Goal: Transaction & Acquisition: Purchase product/service

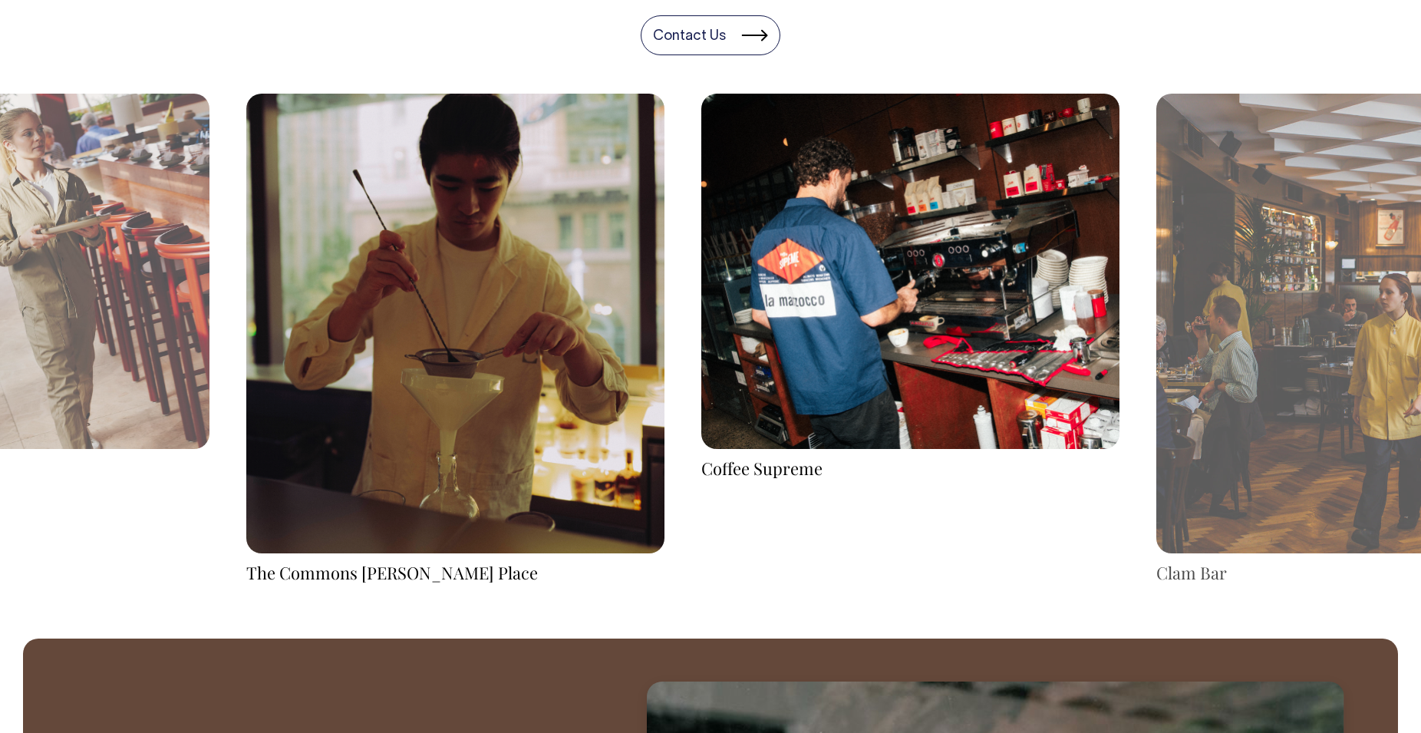
scroll to position [2895, 0]
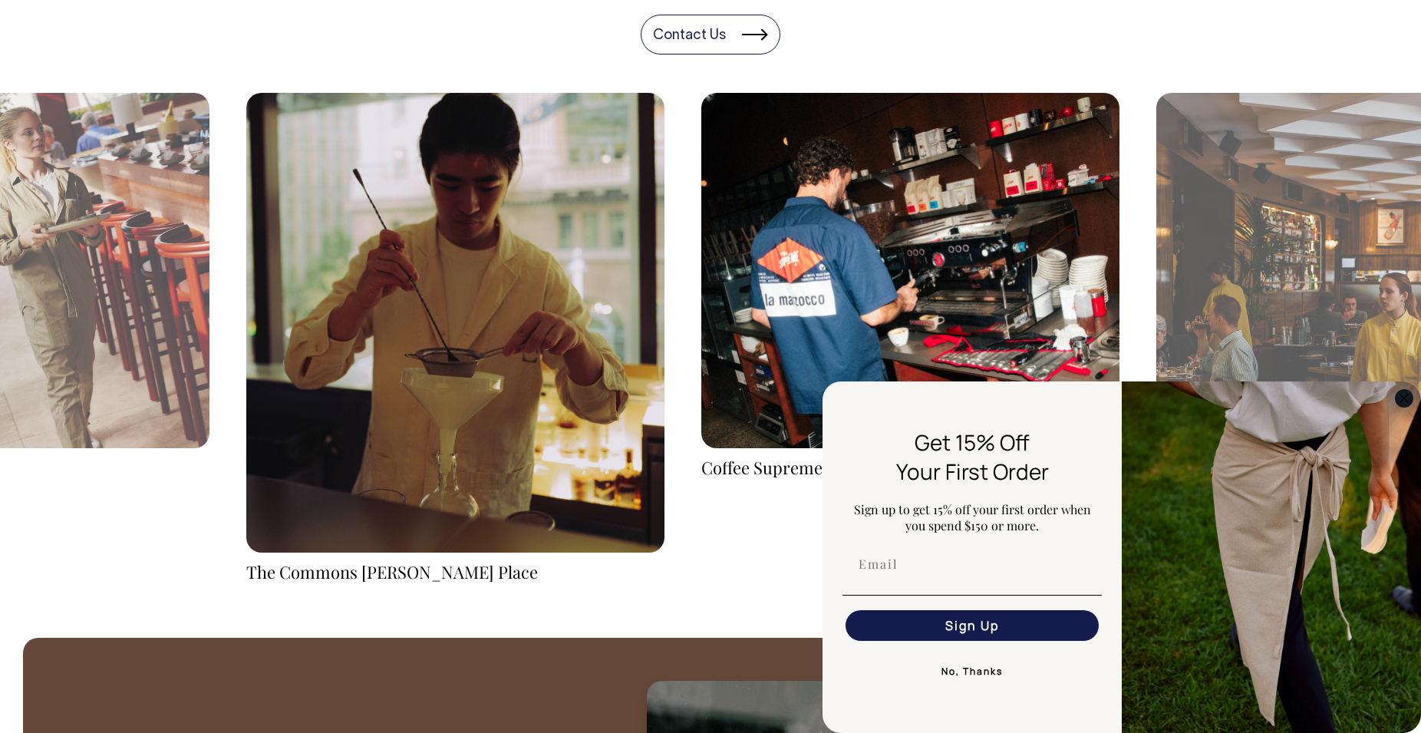
drag, startPoint x: 1407, startPoint y: 393, endPoint x: 1398, endPoint y: 398, distance: 10.0
click at [1409, 393] on circle "Close dialog" at bounding box center [1404, 398] width 18 height 18
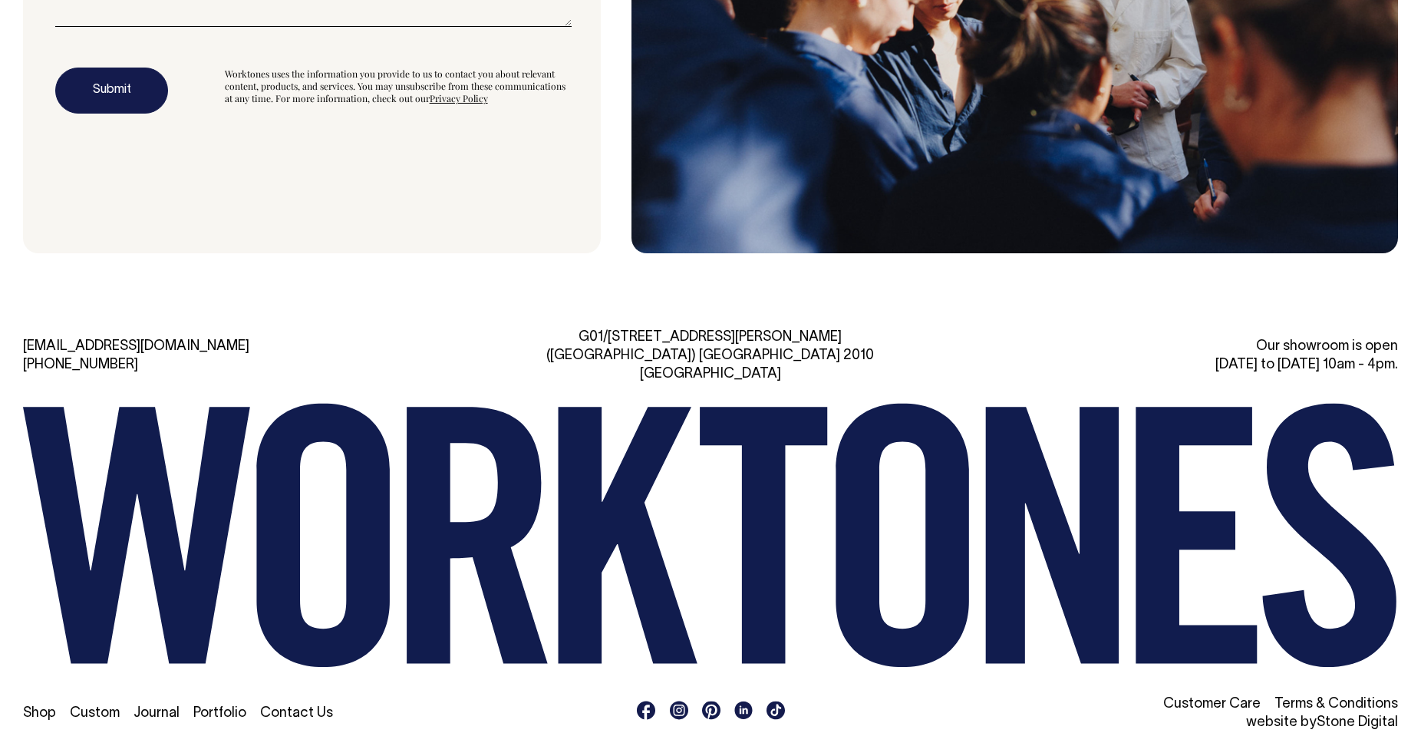
scroll to position [5048, 0]
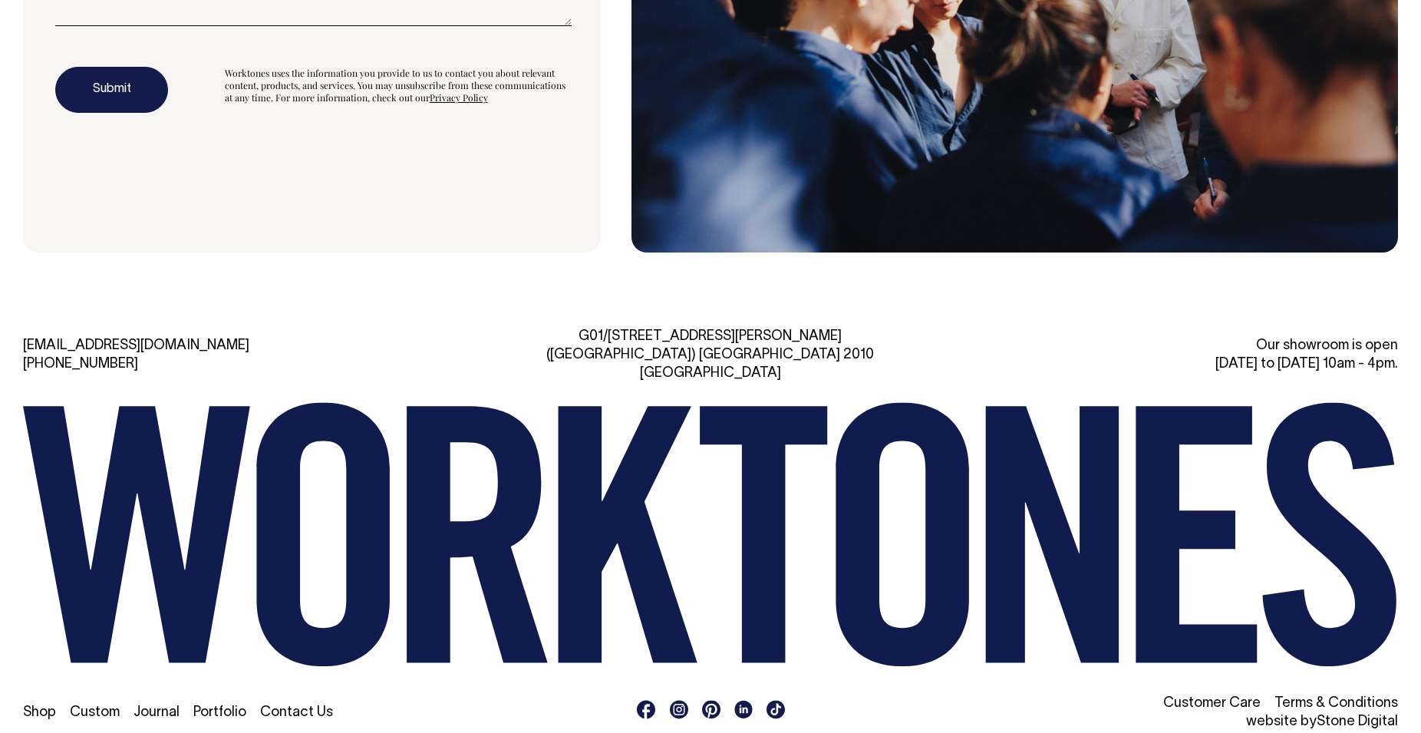
click at [39, 706] on link "Shop" at bounding box center [39, 712] width 33 height 13
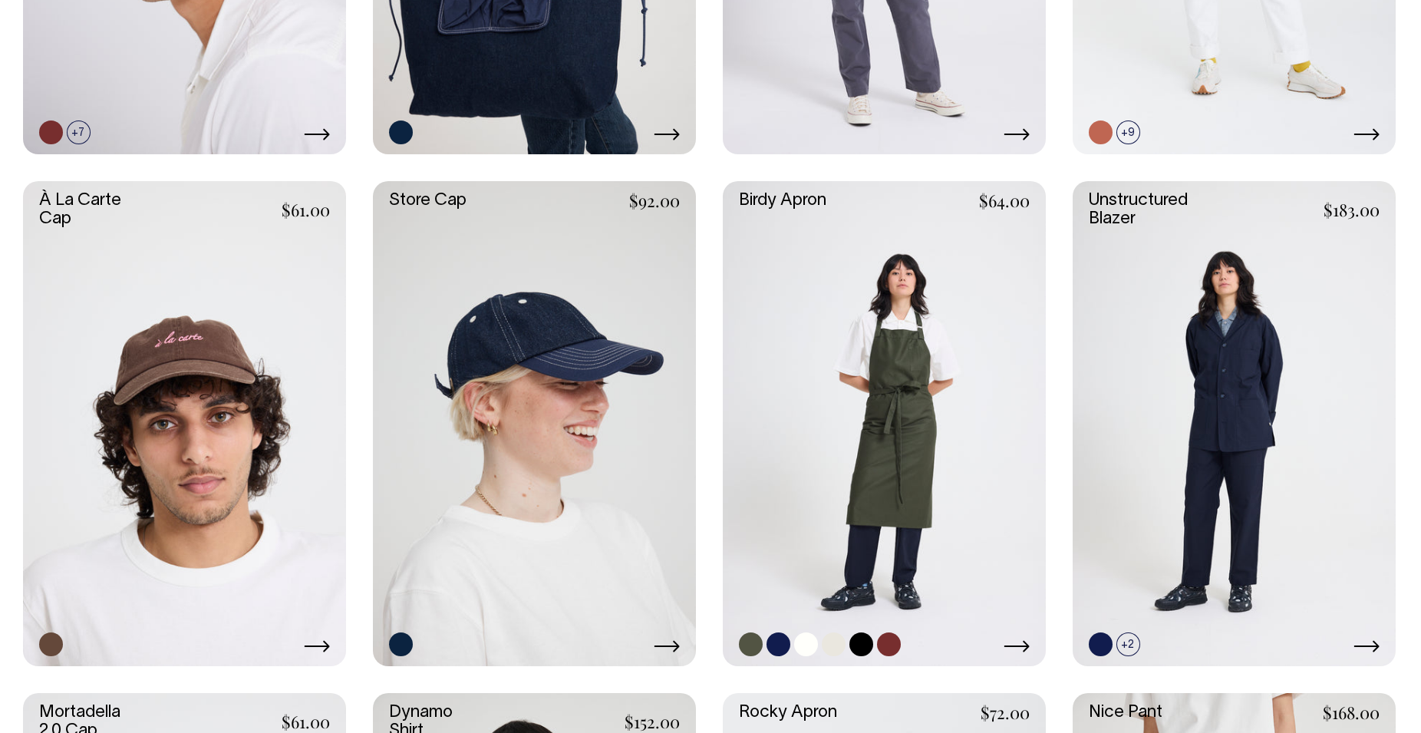
scroll to position [782, 0]
click at [914, 351] on link at bounding box center [884, 424] width 323 height 485
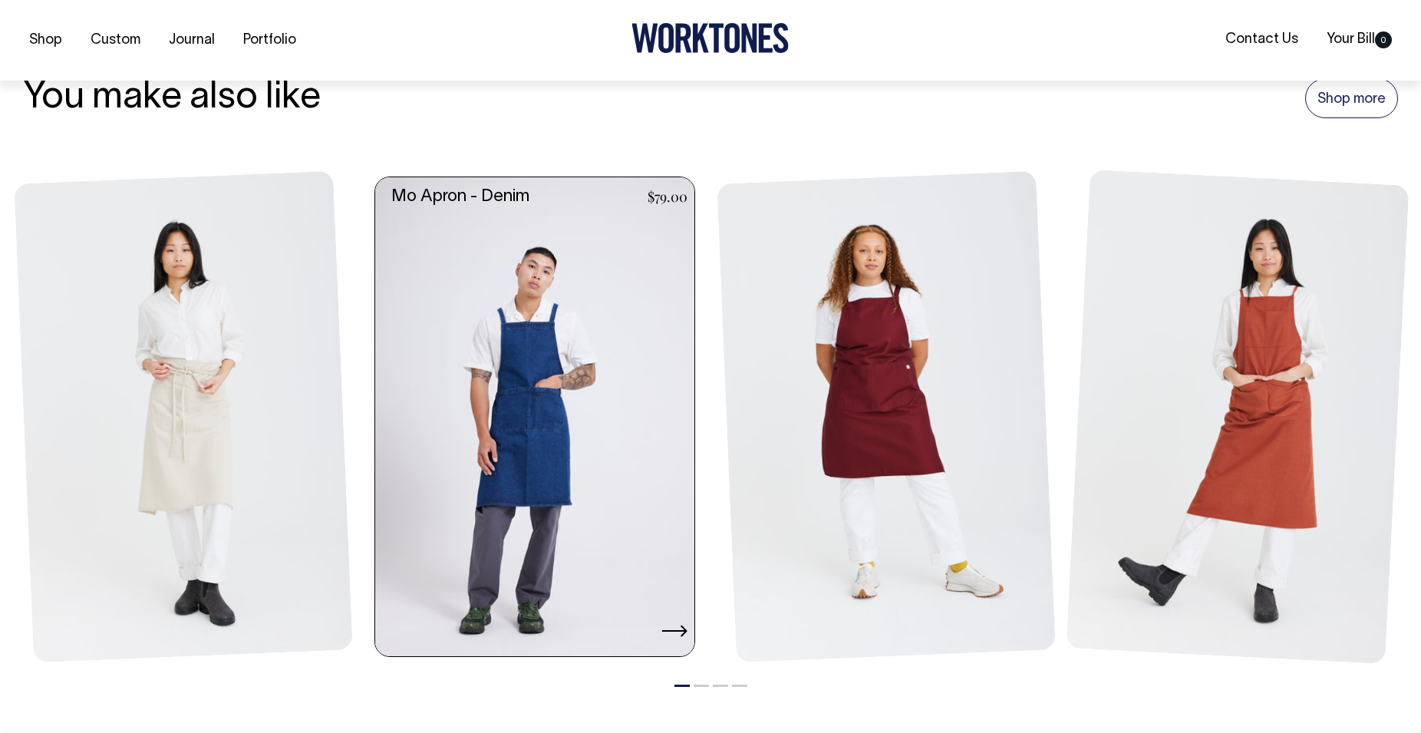
scroll to position [1743, 0]
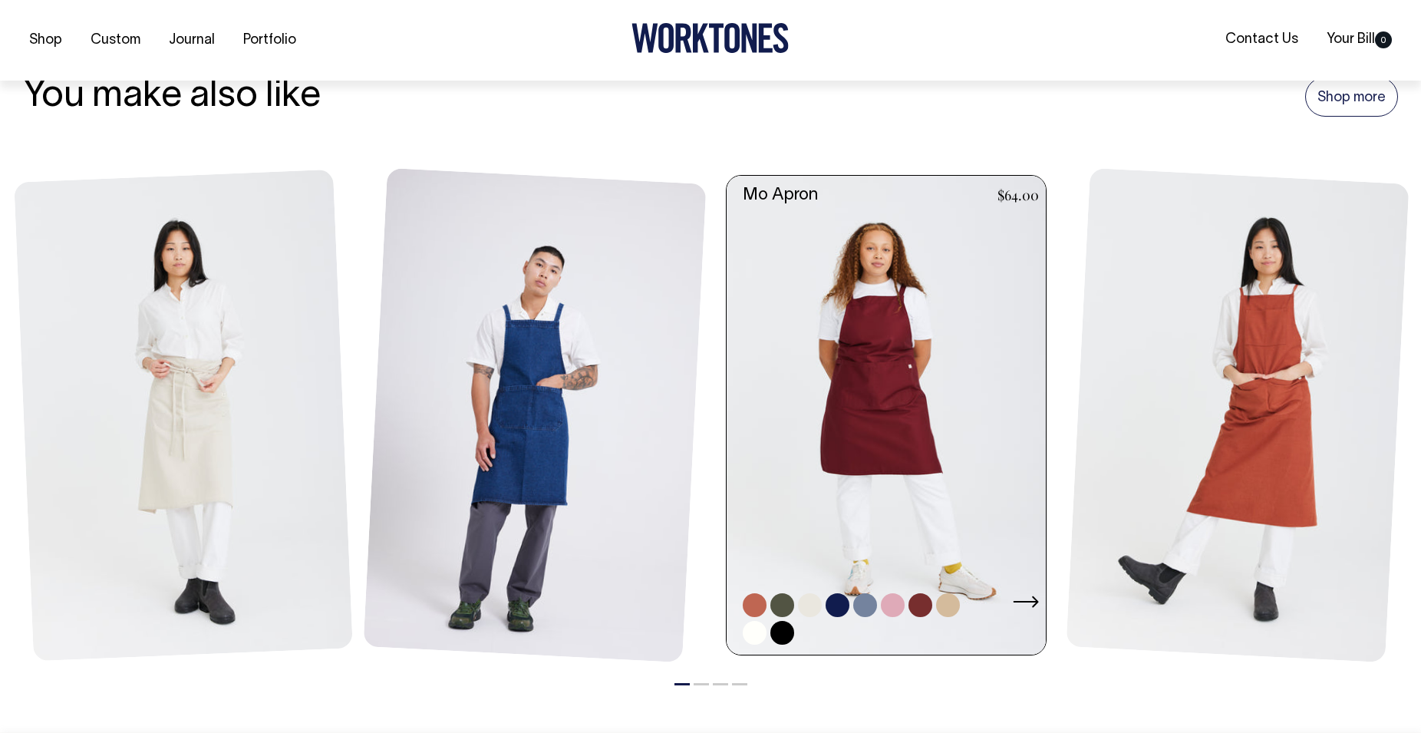
click at [891, 401] on link at bounding box center [890, 415] width 328 height 479
